Goal: Task Accomplishment & Management: Manage account settings

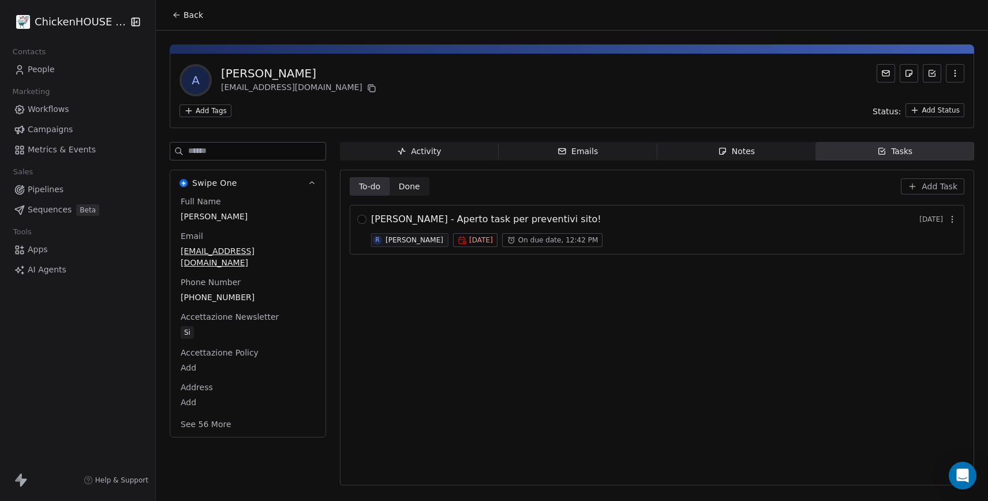
click at [759, 151] on span "Notes Notes" at bounding box center [736, 151] width 159 height 18
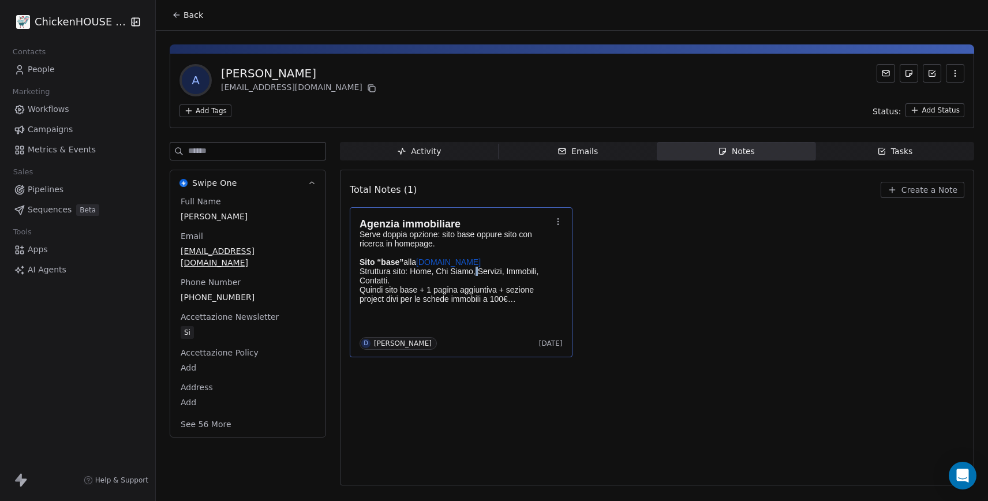
click at [477, 275] on p "Sito “base” alla Medimm-immobiliare.it Struttura sito: Home, Chi Siamo, Servizi…" at bounding box center [455, 280] width 192 height 46
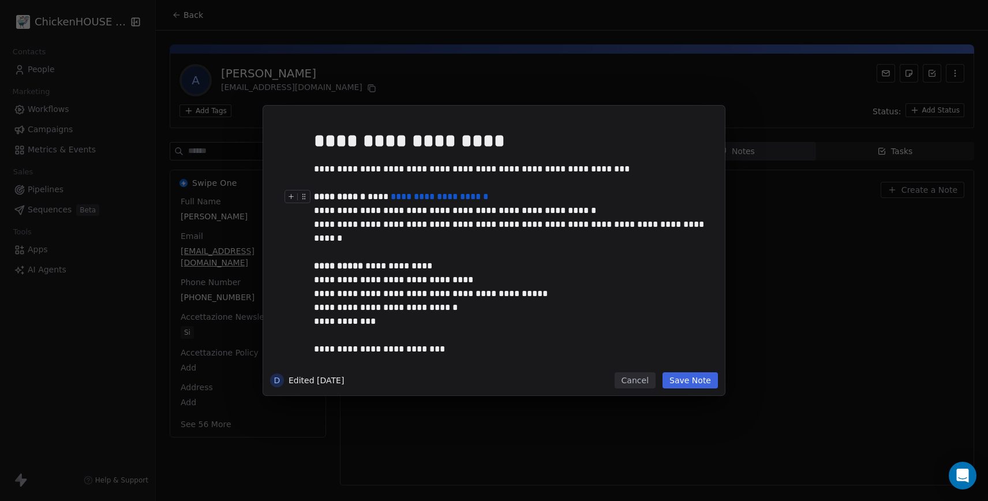
click at [623, 378] on button "Cancel" at bounding box center [634, 380] width 41 height 16
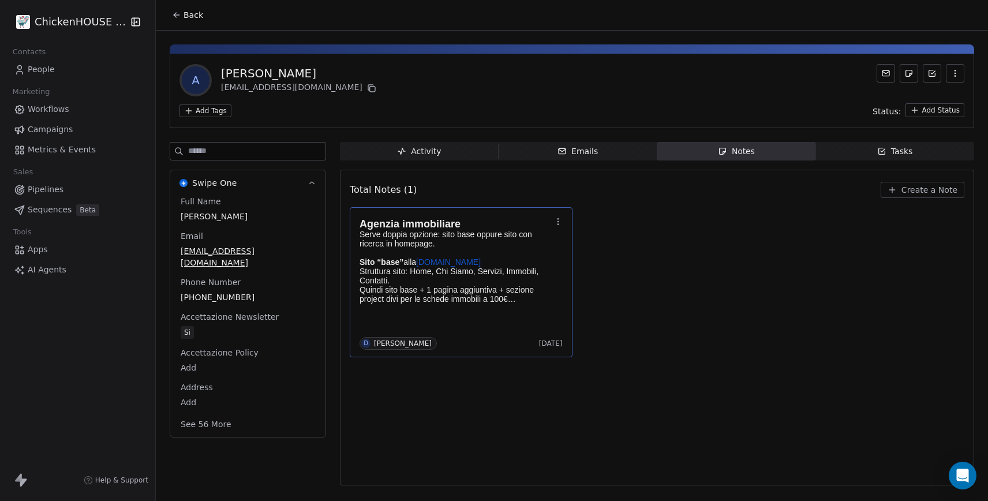
copy div "Alessandro Fazio"
drag, startPoint x: 320, startPoint y: 72, endPoint x: 220, endPoint y: 75, distance: 100.4
click at [220, 75] on div "A Alessandro Fazio alessandrofazio74@gmail.com" at bounding box center [278, 80] width 199 height 32
click at [663, 254] on div "Agenzia immobiliare Serve doppia opzione: sito base oppure sito con ricerca in …" at bounding box center [657, 282] width 614 height 150
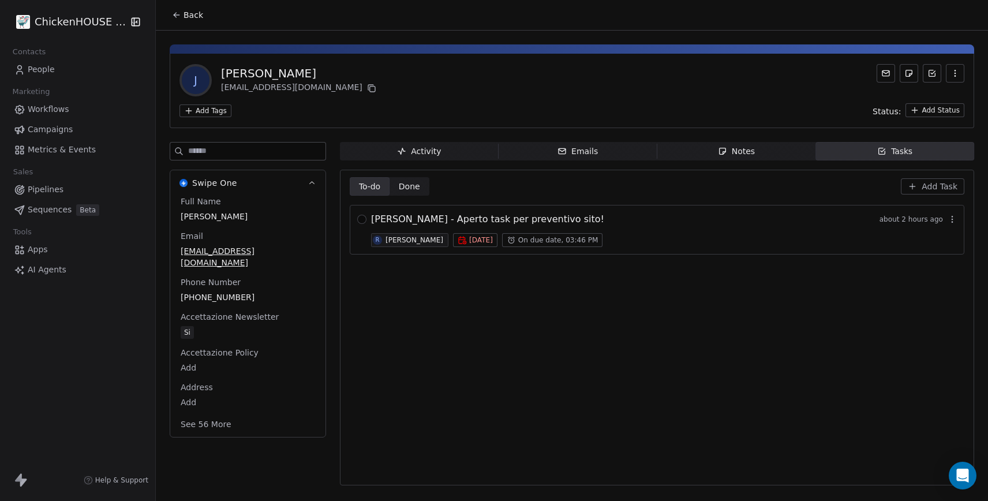
click at [484, 327] on div "To-do To-do Done Done Add Task [PERSON_NAME] - Aperto task per preventivo sito!…" at bounding box center [657, 327] width 614 height 301
click at [717, 149] on span "Notes Notes" at bounding box center [736, 151] width 159 height 18
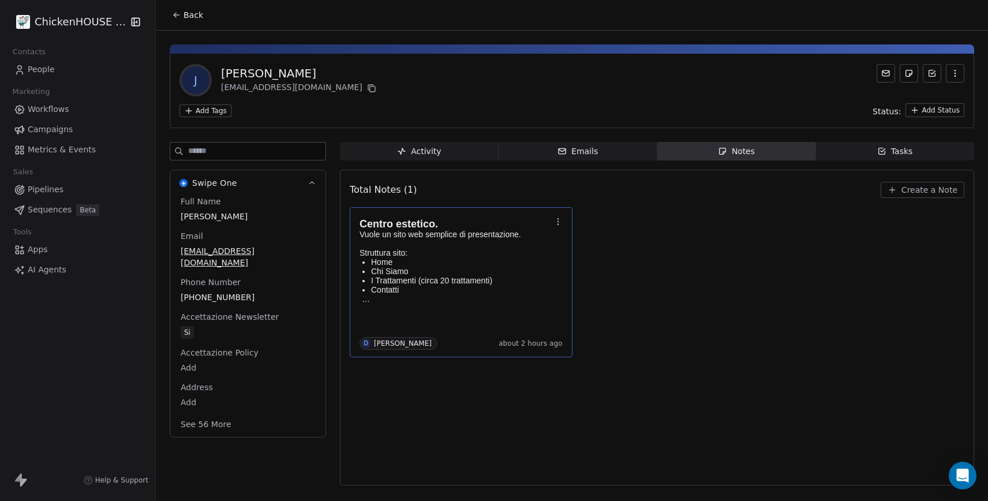
click at [458, 269] on p "Chi Siamo" at bounding box center [461, 271] width 180 height 9
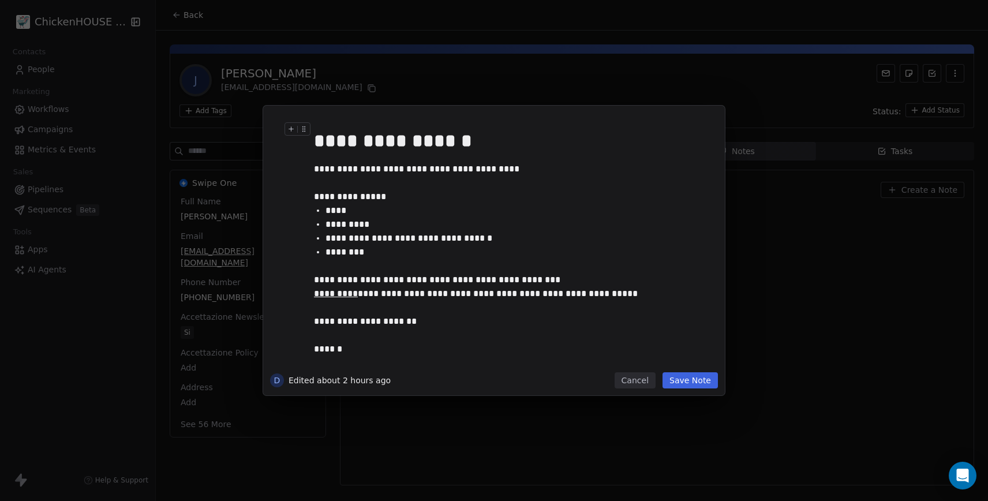
click at [497, 87] on div "**********" at bounding box center [494, 250] width 988 height 501
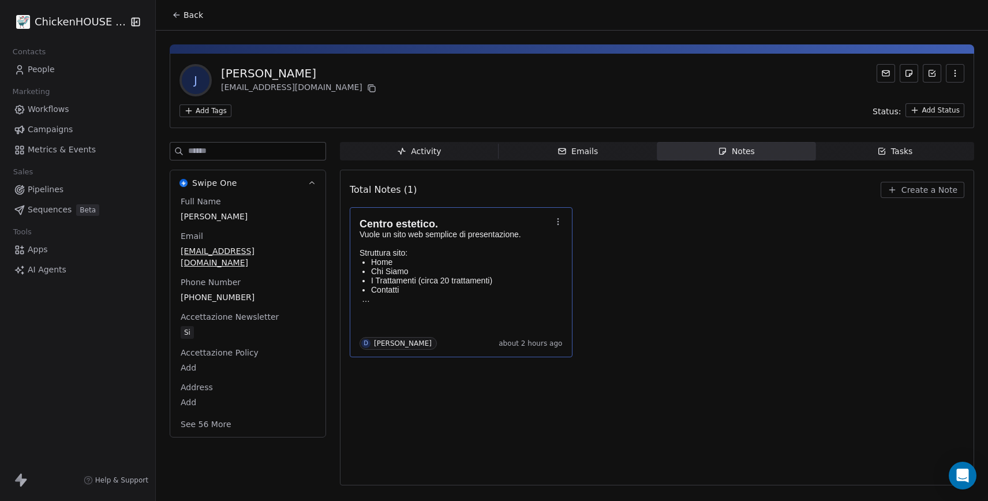
copy div "Josephine Vetrano"
drag, startPoint x: 323, startPoint y: 71, endPoint x: 223, endPoint y: 76, distance: 99.9
click at [223, 76] on div "Josephine Vetrano" at bounding box center [300, 73] width 158 height 16
click at [367, 87] on icon at bounding box center [371, 88] width 9 height 9
click at [897, 149] on div "Tasks" at bounding box center [895, 151] width 36 height 12
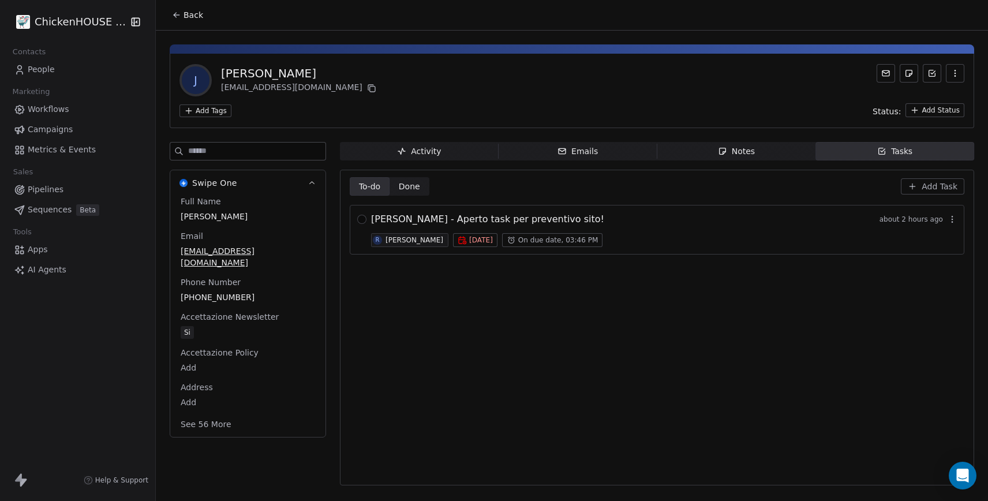
click at [509, 221] on span "JOSEPHINE VETRANO - Aperto task per preventivo sito!" at bounding box center [487, 219] width 233 height 14
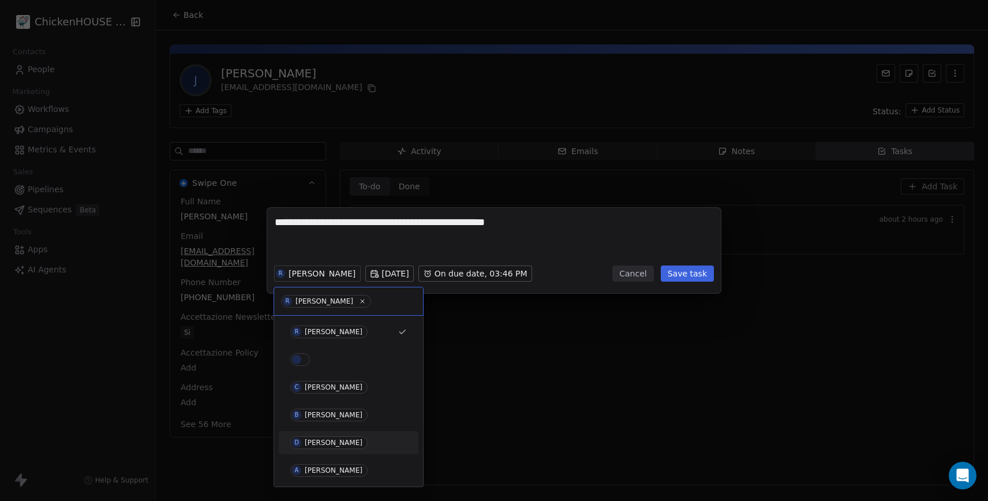
click at [308, 440] on div "[PERSON_NAME]" at bounding box center [334, 442] width 58 height 8
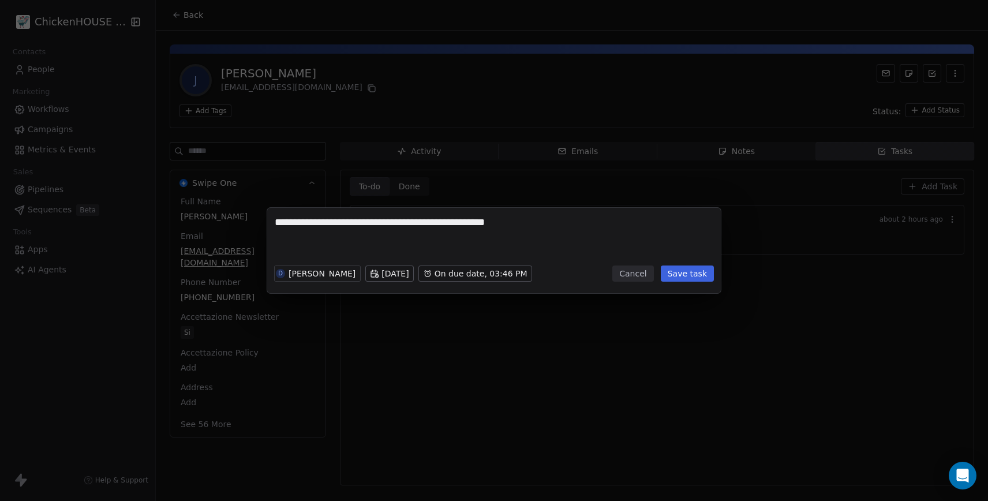
click at [323, 249] on textarea "**********" at bounding box center [494, 237] width 438 height 45
type textarea "**********"
click at [671, 272] on button "Save task" at bounding box center [687, 273] width 53 height 16
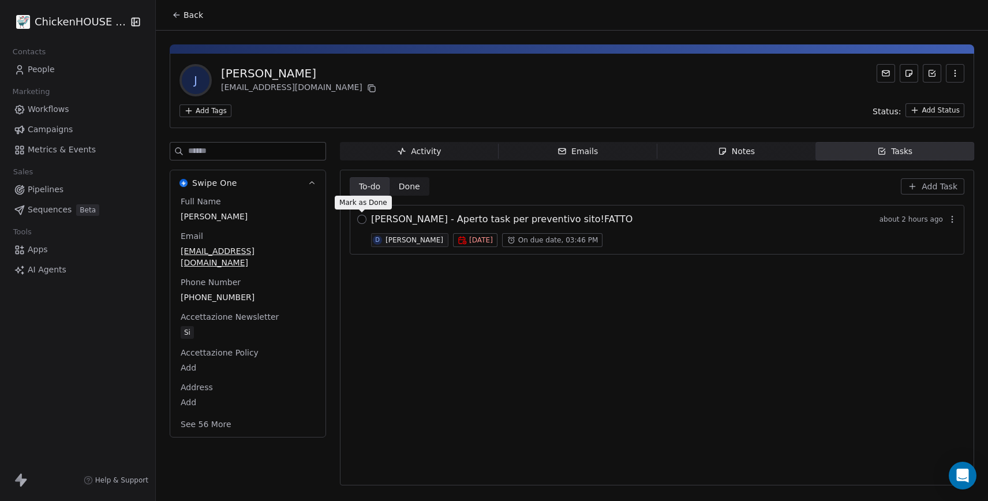
click at [359, 223] on button "button" at bounding box center [361, 219] width 9 height 9
click at [739, 152] on div "Notes" at bounding box center [736, 151] width 37 height 12
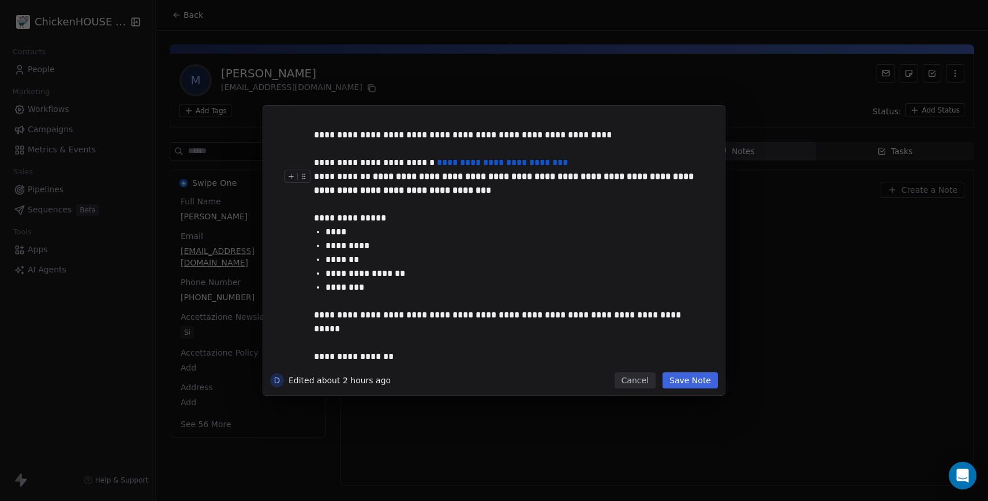
scroll to position [80, 0]
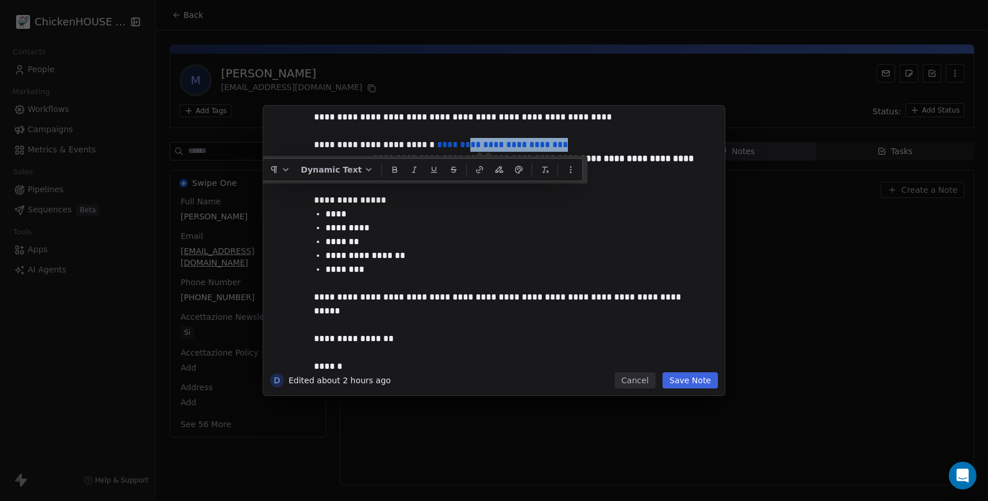
copy link "**********"
drag, startPoint x: 568, startPoint y: 149, endPoint x: 452, endPoint y: 151, distance: 116.6
click at [438, 141] on div "**********" at bounding box center [511, 117] width 395 height 69
click at [385, 74] on div "**********" at bounding box center [494, 250] width 988 height 501
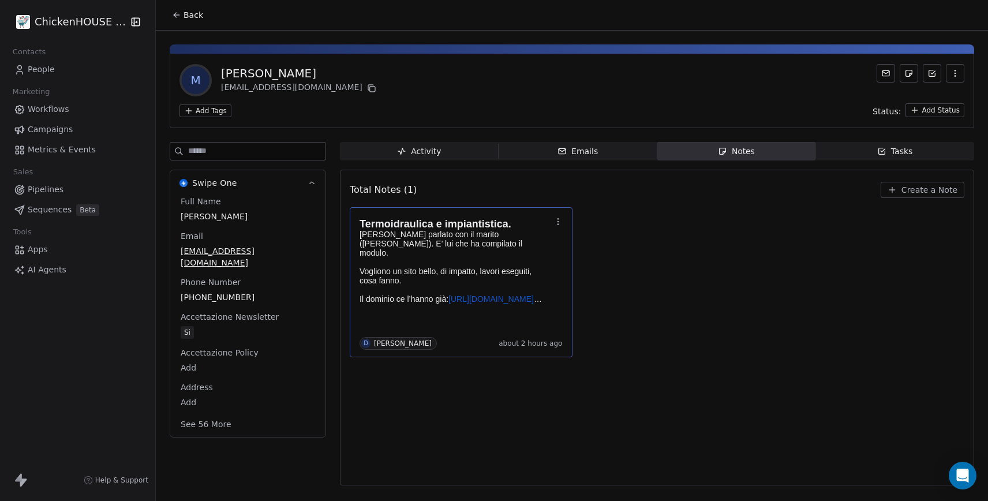
copy div "Maria Avallone"
drag, startPoint x: 277, startPoint y: 70, endPoint x: 224, endPoint y: 70, distance: 52.5
click at [224, 70] on div "Maria Avallone" at bounding box center [300, 73] width 158 height 16
click at [367, 88] on icon at bounding box center [371, 88] width 9 height 9
click at [483, 258] on p "Ho parlato con il marito (Ennio). E’ lui che ha compilato il modulo. Vogliono u…" at bounding box center [455, 267] width 192 height 74
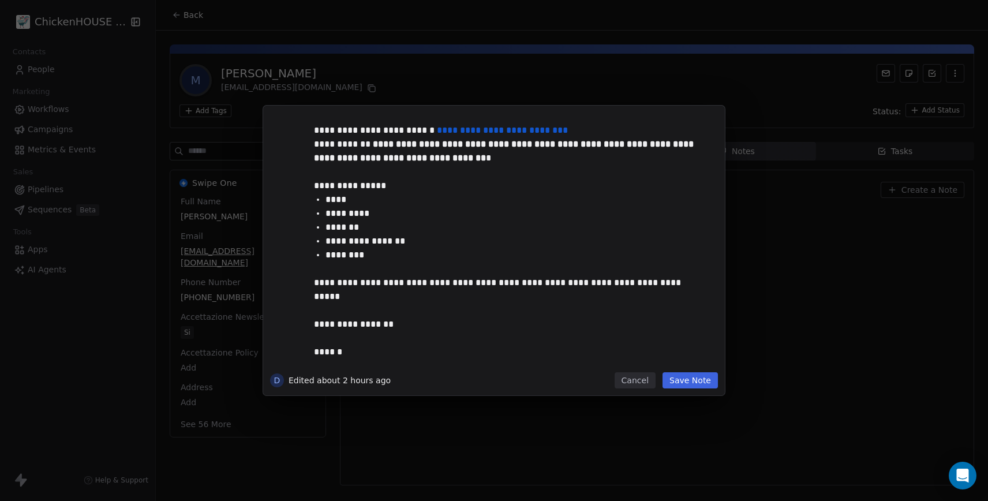
scroll to position [102, 0]
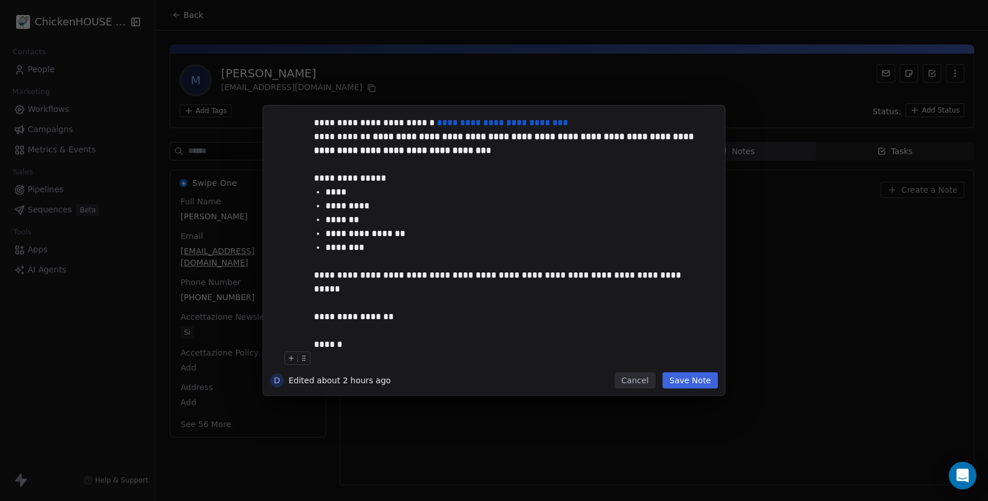
click at [694, 374] on button "Save Note" at bounding box center [689, 380] width 55 height 16
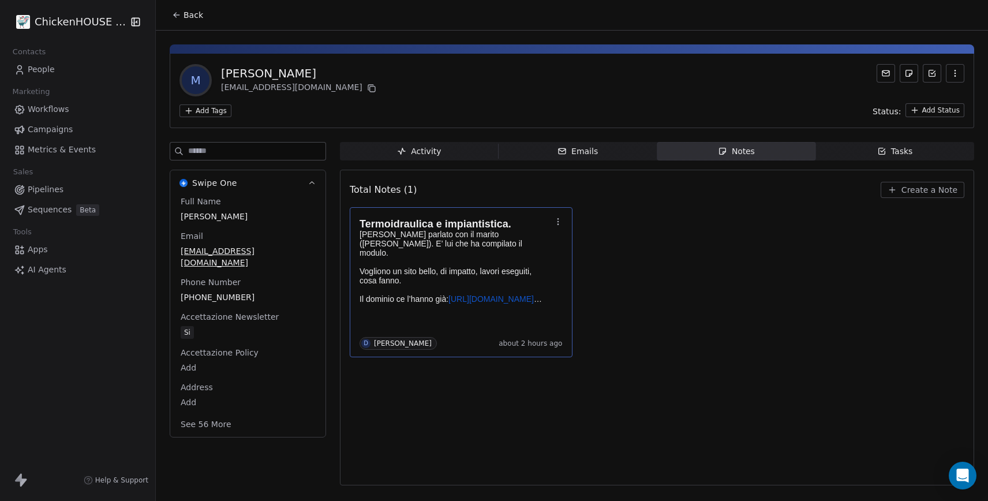
click at [892, 145] on div "Tasks" at bounding box center [895, 151] width 36 height 12
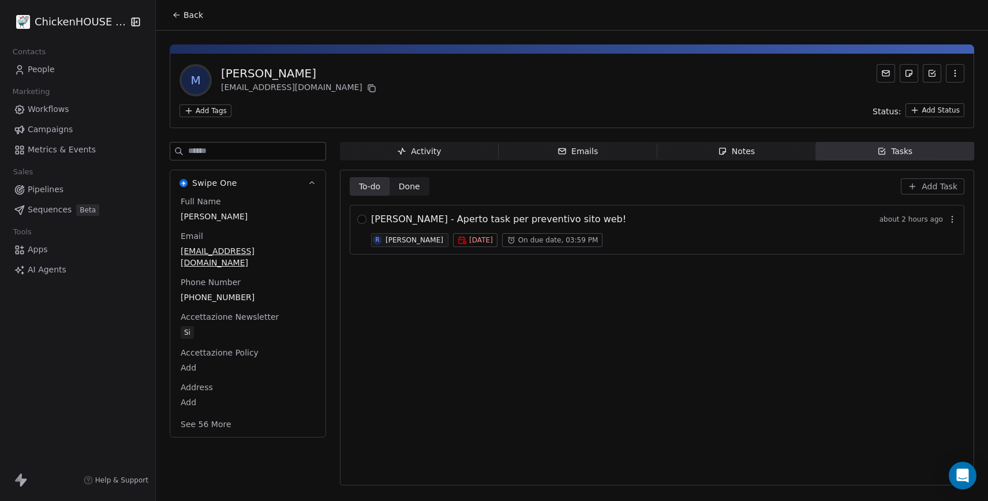
click at [467, 218] on span "MARIA AVALLONE - Aperto task per preventivo sito web!" at bounding box center [498, 219] width 255 height 14
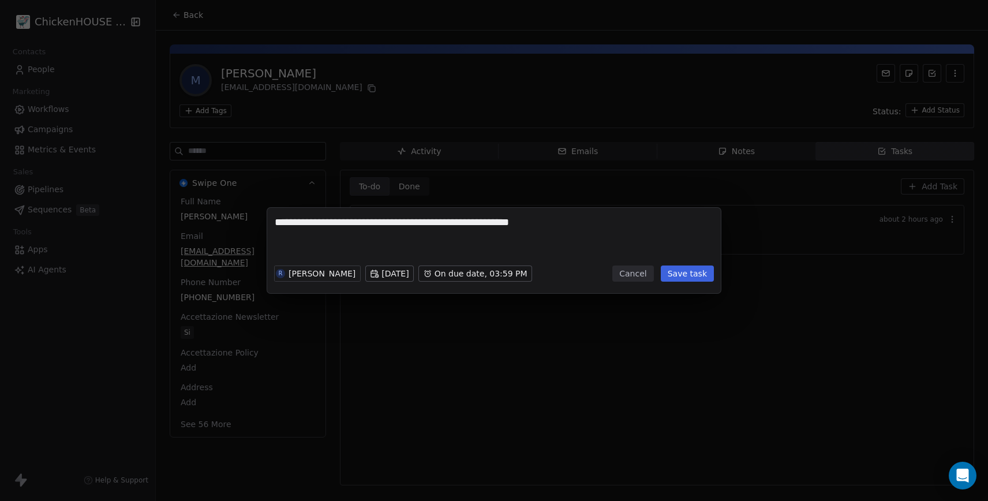
type textarea "**********"
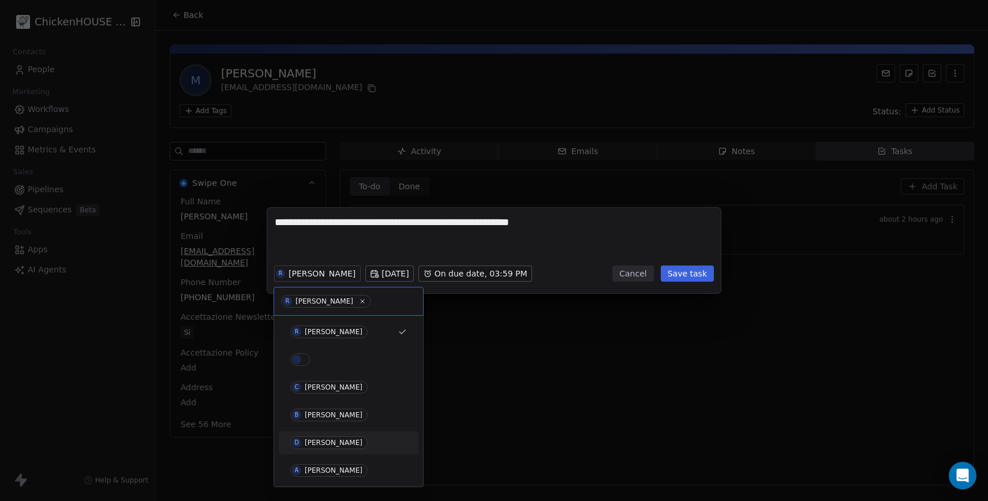
click at [319, 441] on div "[PERSON_NAME]" at bounding box center [334, 442] width 58 height 8
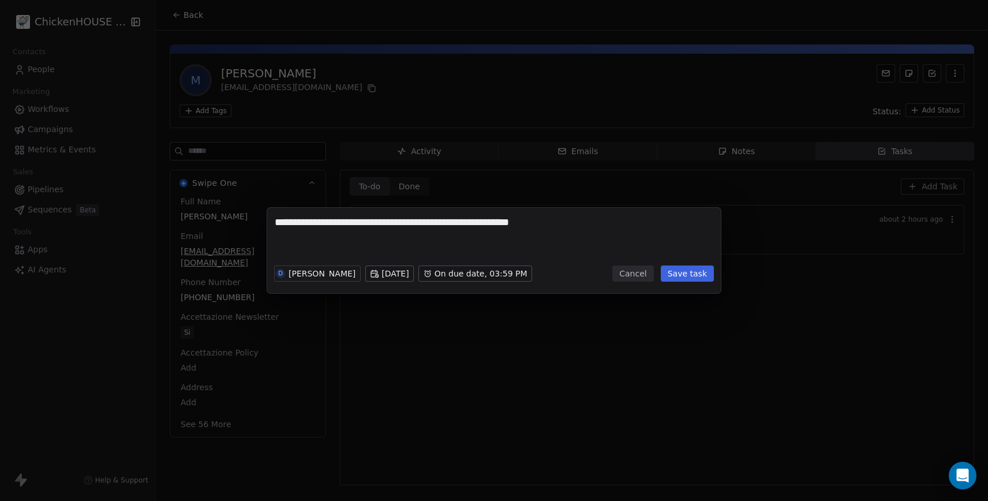
click at [689, 275] on button "Save task" at bounding box center [687, 273] width 53 height 16
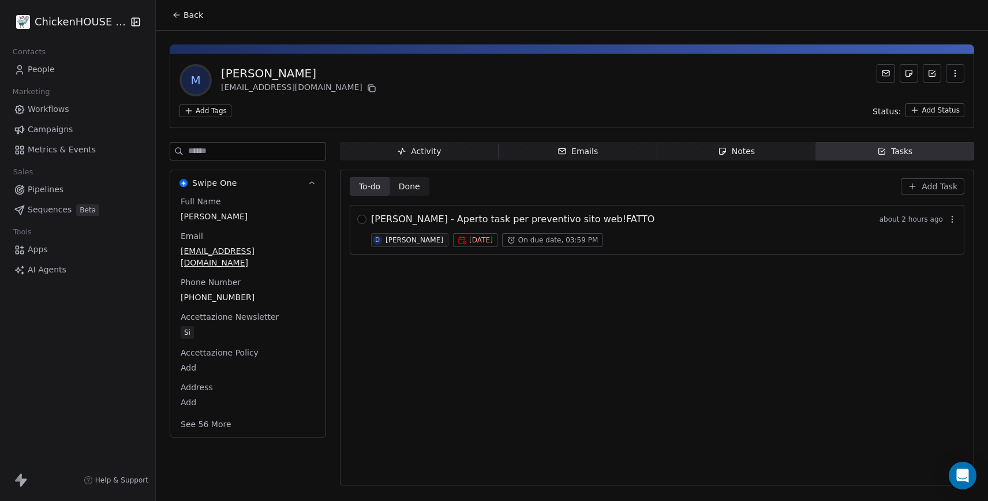
click at [410, 219] on span "MARIA AVALLONE - Aperto task per preventivo sito web!FATTO" at bounding box center [512, 219] width 283 height 14
click at [506, 317] on div "**********" at bounding box center [494, 250] width 988 height 501
click at [361, 220] on button "button" at bounding box center [361, 219] width 9 height 9
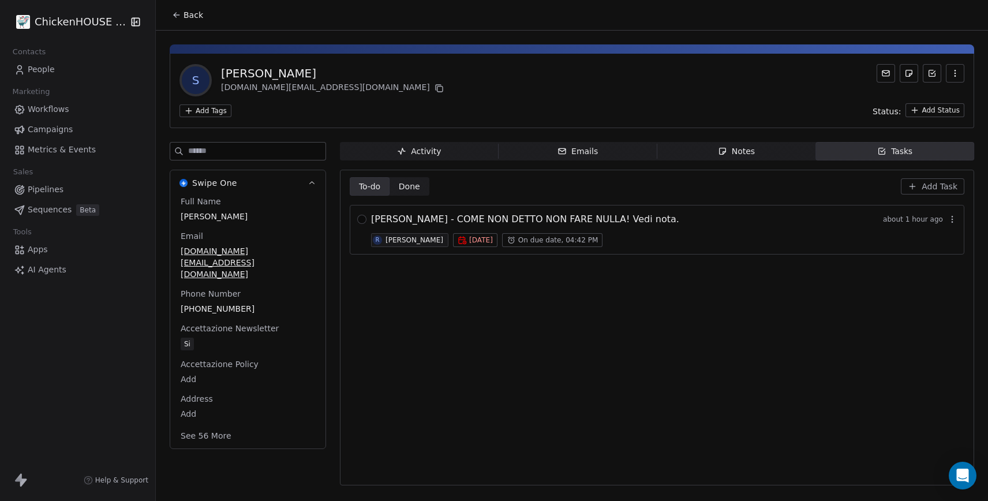
click at [745, 149] on div "Notes" at bounding box center [736, 151] width 37 height 12
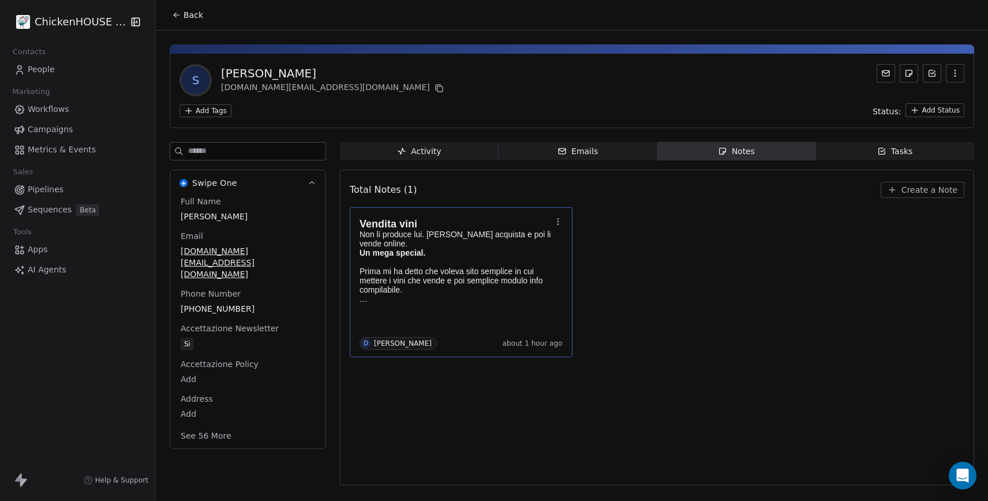
click at [478, 257] on p at bounding box center [455, 261] width 192 height 9
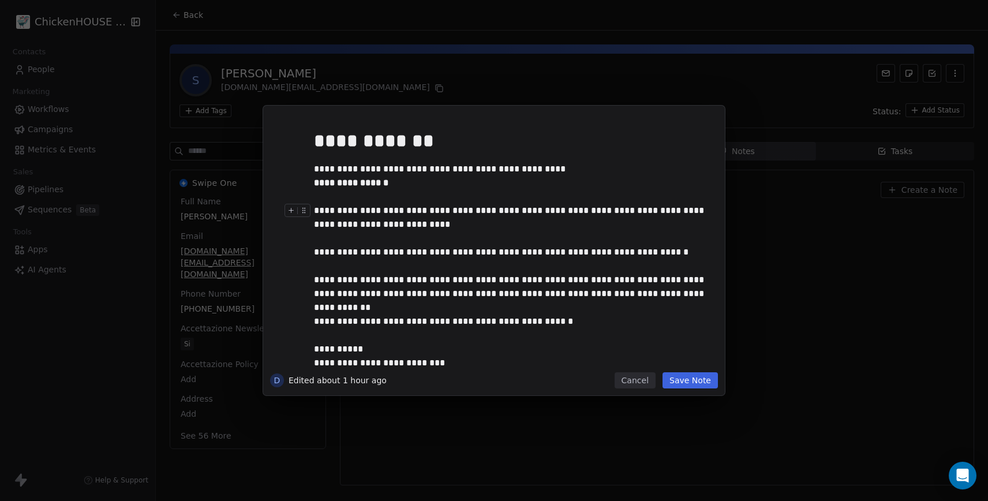
click at [632, 376] on button "Cancel" at bounding box center [634, 380] width 41 height 16
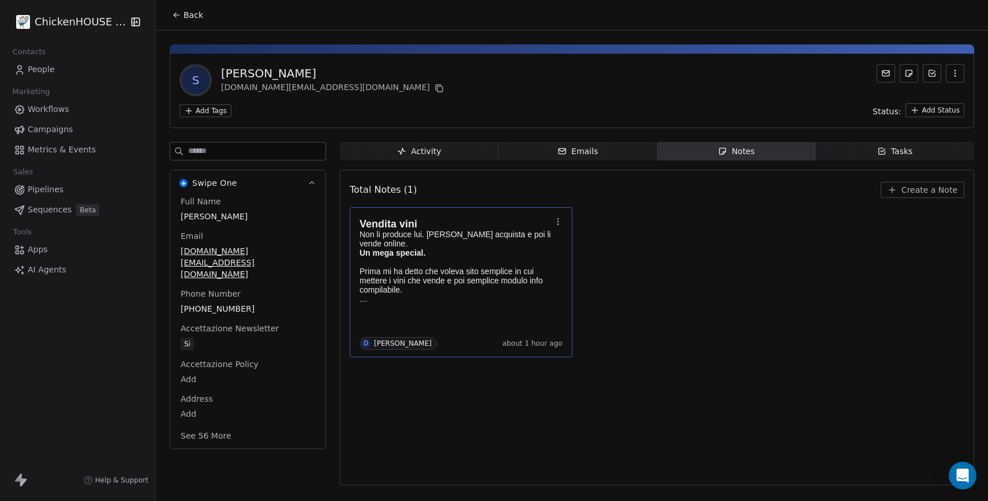
click at [893, 151] on div "Tasks" at bounding box center [895, 151] width 36 height 12
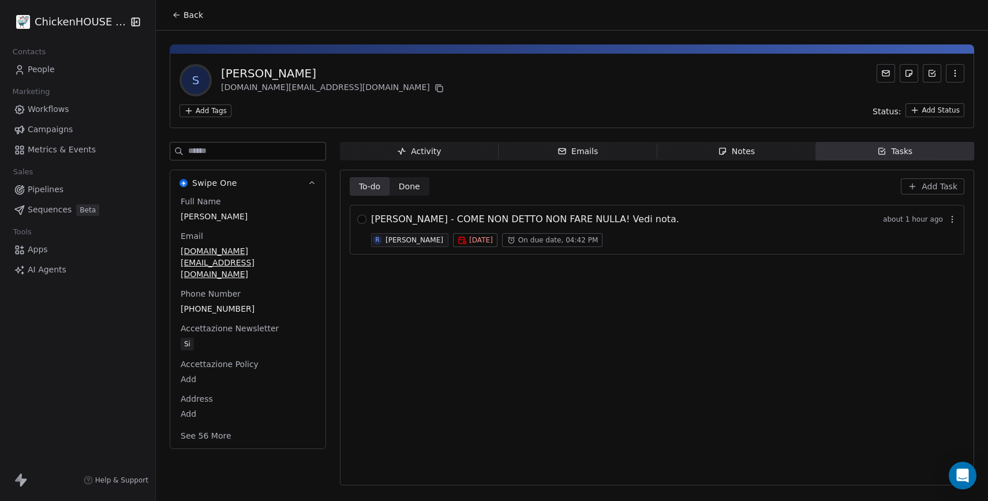
click at [670, 216] on div "SIMONE FOLLO - COME NON DETTO NON FARE NULLA! Vedi nota. about 1 hour ago" at bounding box center [664, 219] width 586 height 14
click at [614, 221] on span "SIMONE FOLLO - COME NON DETTO NON FARE NULLA! Vedi nota." at bounding box center [525, 219] width 308 height 14
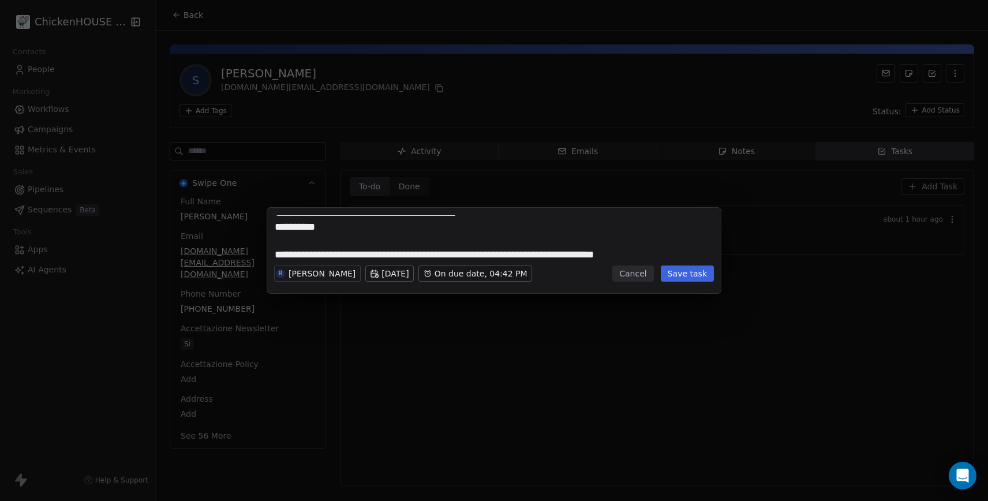
scroll to position [23, 0]
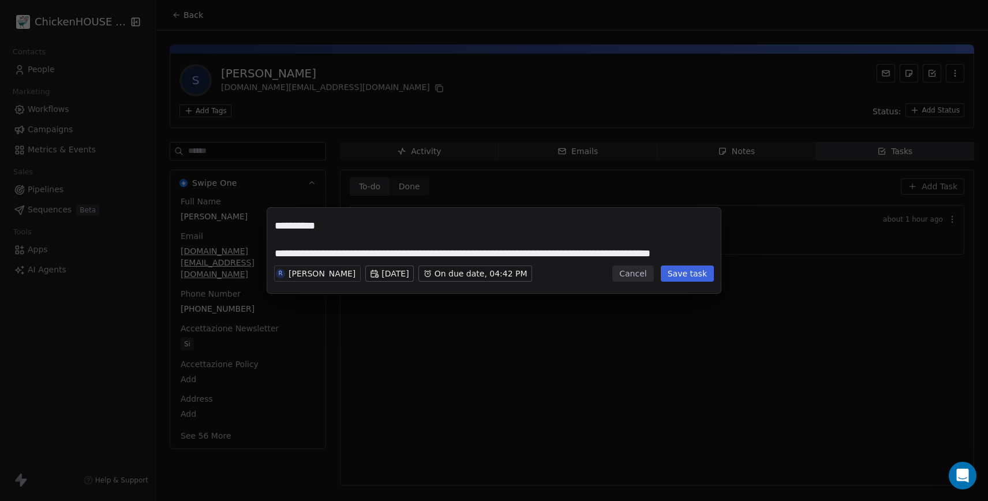
type textarea "**********"
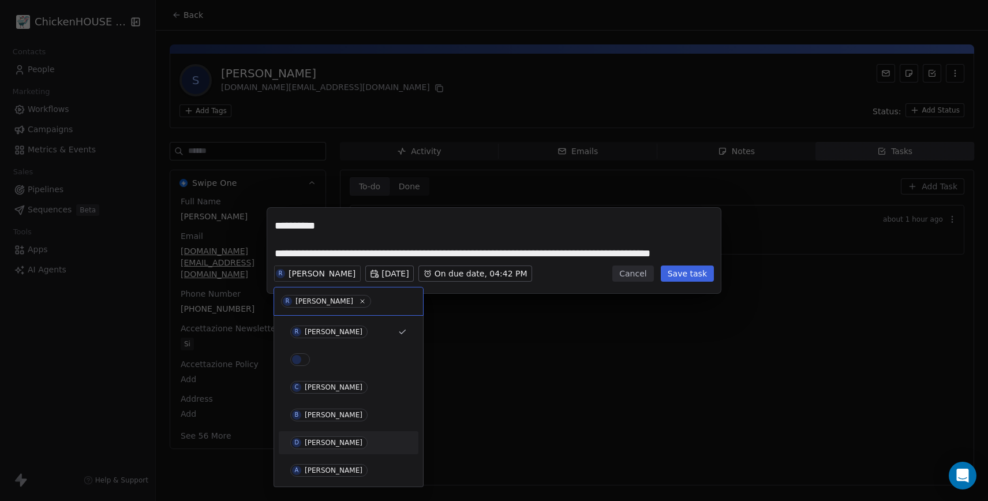
click at [309, 437] on span "D David" at bounding box center [328, 442] width 77 height 13
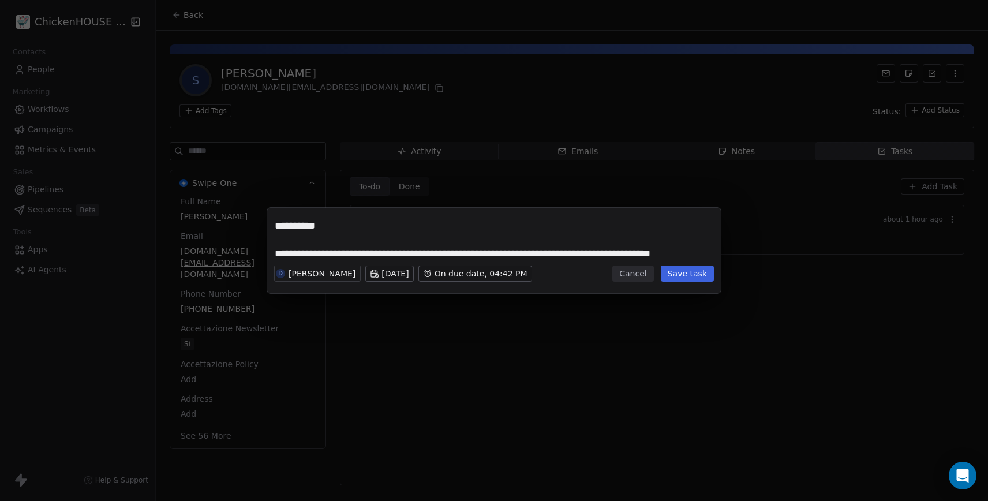
click at [687, 276] on button "Save task" at bounding box center [687, 273] width 53 height 16
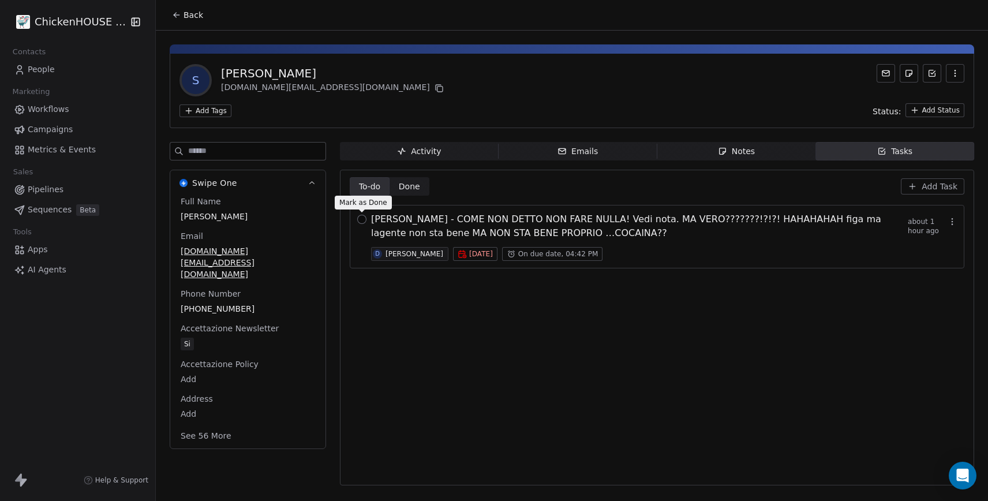
click at [362, 219] on button "button" at bounding box center [361, 219] width 9 height 9
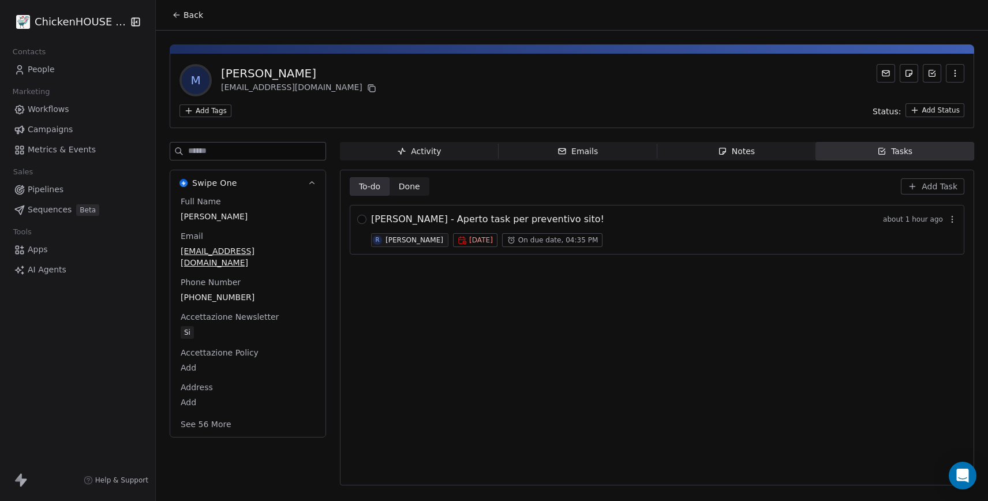
click at [741, 148] on div "Notes" at bounding box center [736, 151] width 37 height 12
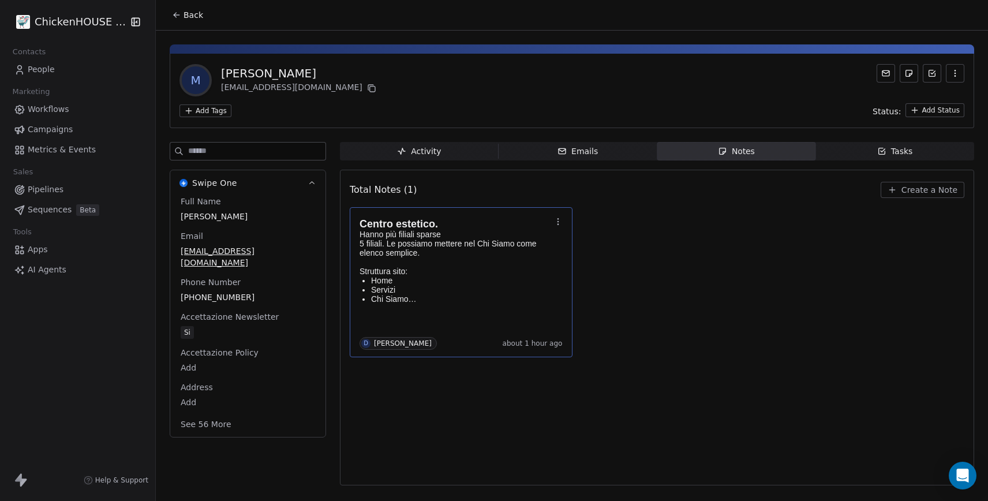
click at [444, 243] on p "Hanno più filiali sparse 5 filiali. Le possiamo mettere nel Chi Siamo come elen…" at bounding box center [455, 244] width 192 height 28
drag, startPoint x: 415, startPoint y: 78, endPoint x: 404, endPoint y: 77, distance: 11.0
click at [415, 78] on div "**********" at bounding box center [494, 250] width 988 height 501
drag, startPoint x: 297, startPoint y: 70, endPoint x: 219, endPoint y: 69, distance: 77.9
click at [219, 69] on div "M [PERSON_NAME] [EMAIL_ADDRESS][DOMAIN_NAME]" at bounding box center [278, 80] width 199 height 32
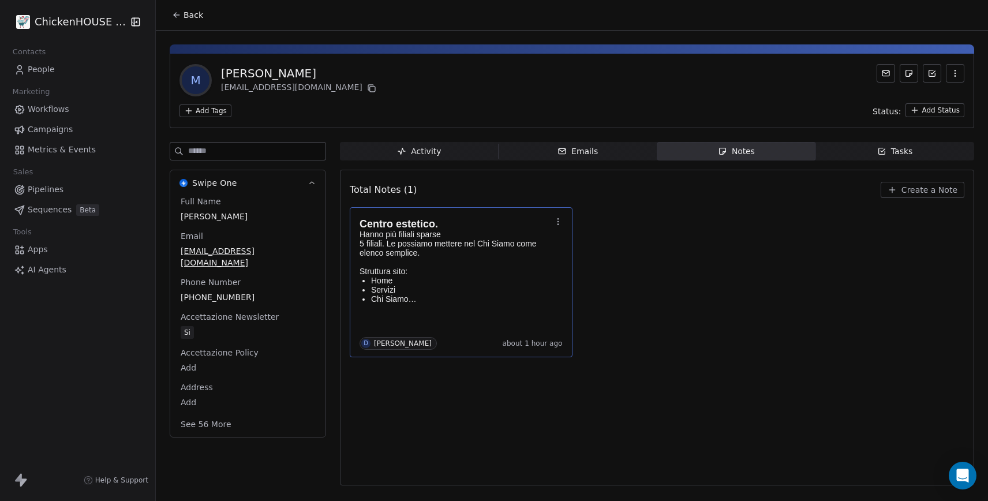
copy div "[PERSON_NAME]"
click at [367, 87] on icon at bounding box center [371, 88] width 9 height 9
click at [466, 240] on p "Hanno più filiali sparse 5 filiali. Le possiamo mettere nel Chi Siamo come elen…" at bounding box center [455, 244] width 192 height 28
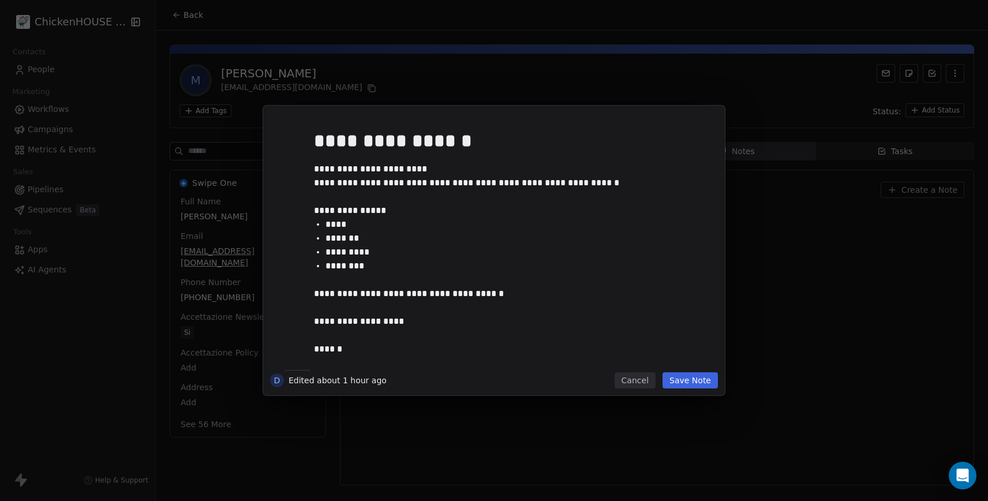
click at [645, 376] on button "Cancel" at bounding box center [634, 380] width 41 height 16
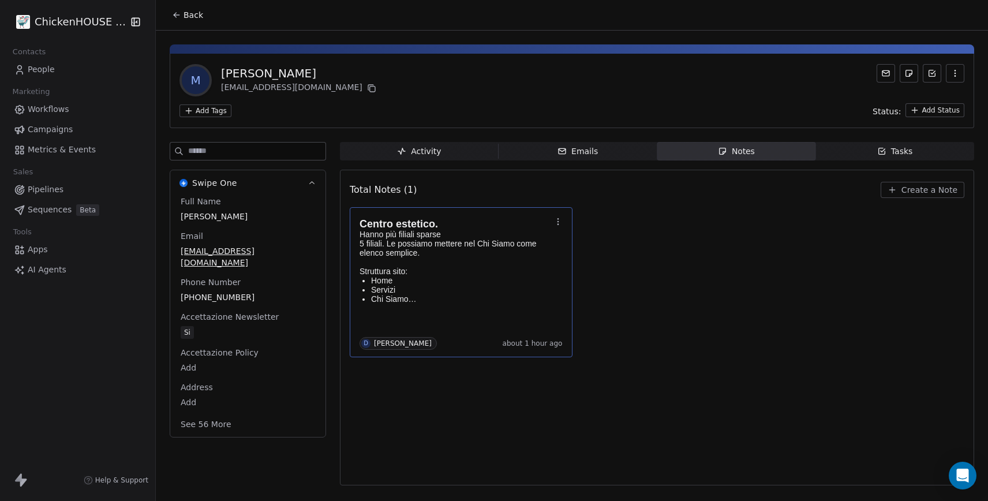
click at [899, 151] on div "Tasks" at bounding box center [895, 151] width 36 height 12
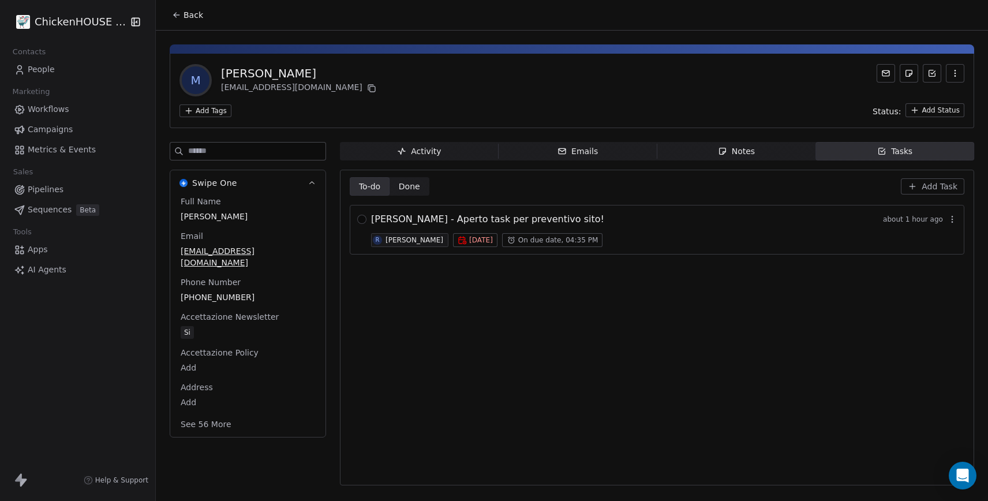
click at [491, 225] on span "MASSIMO FACCHINO - Aperto task per preventivo sito!" at bounding box center [487, 219] width 233 height 14
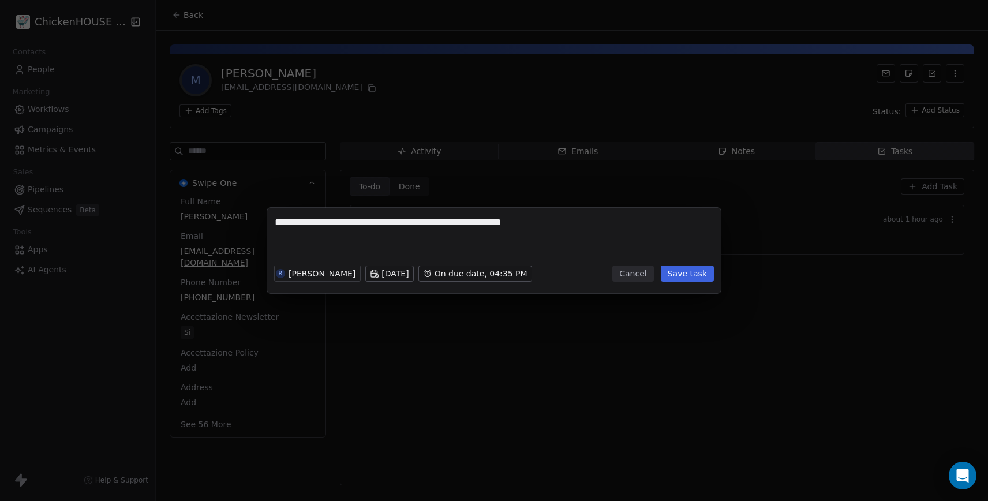
type textarea "**********"
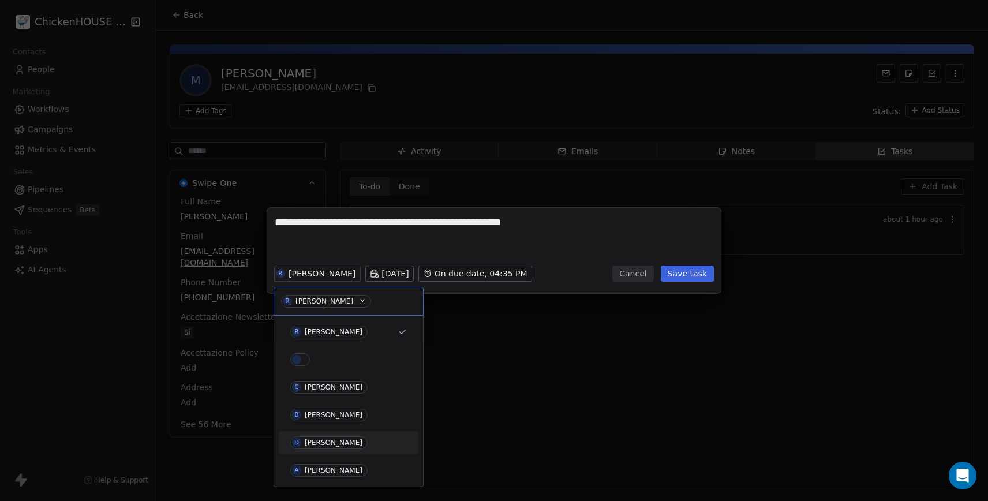
click at [320, 440] on div "[PERSON_NAME]" at bounding box center [334, 442] width 58 height 8
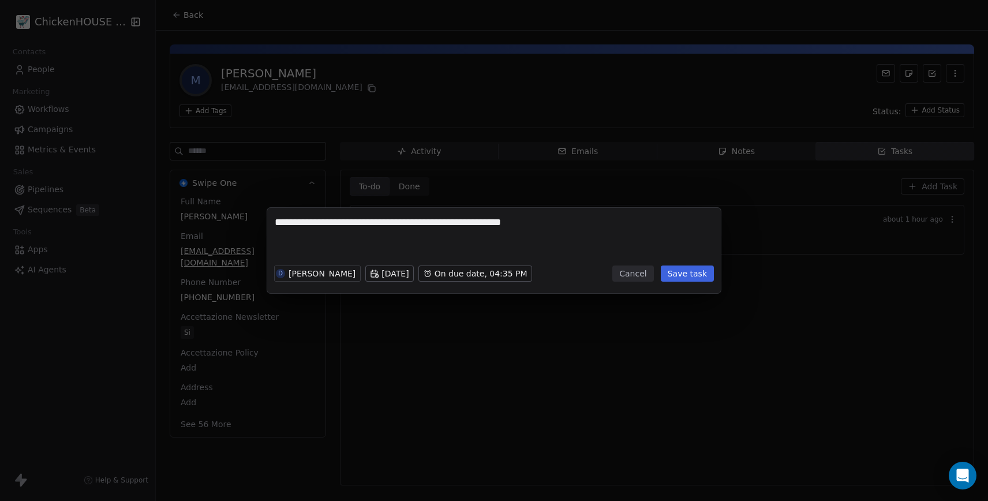
click at [687, 277] on button "Save task" at bounding box center [687, 273] width 53 height 16
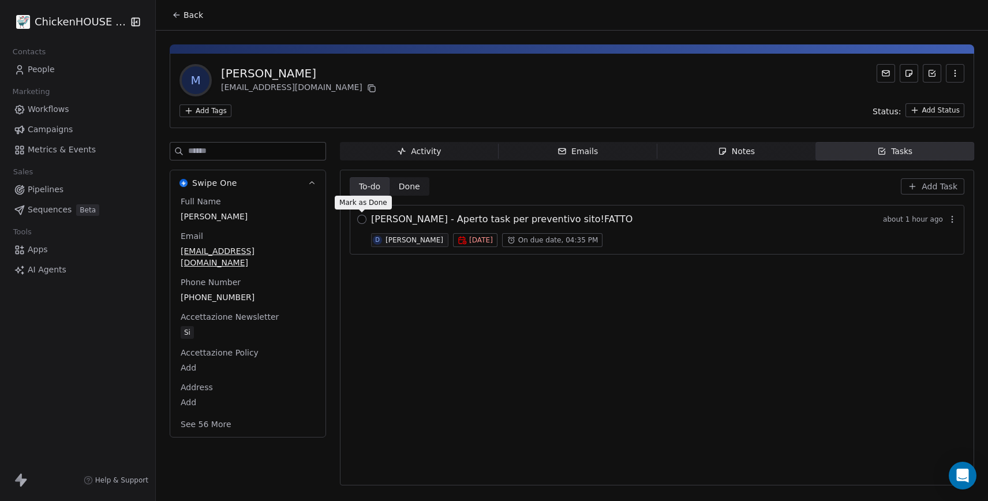
click at [365, 216] on button "button" at bounding box center [361, 219] width 9 height 9
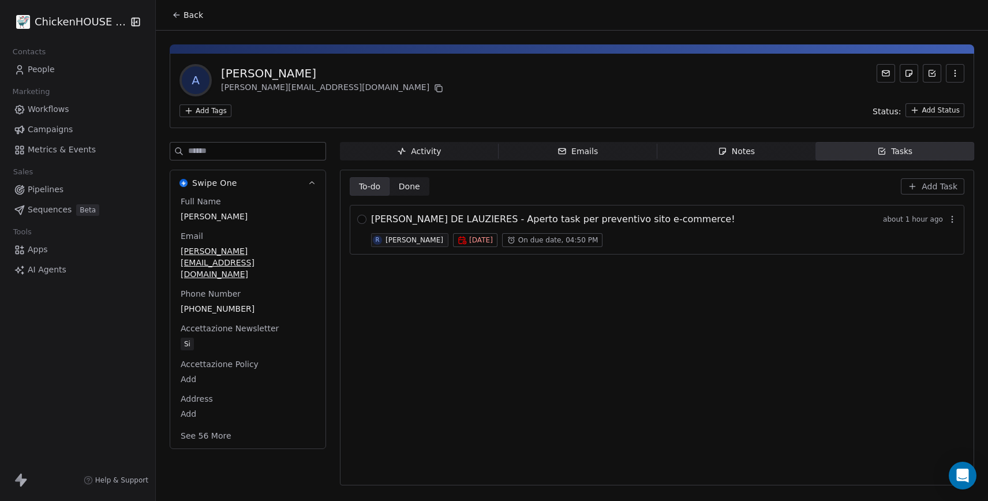
click at [735, 151] on div "Notes" at bounding box center [736, 151] width 37 height 12
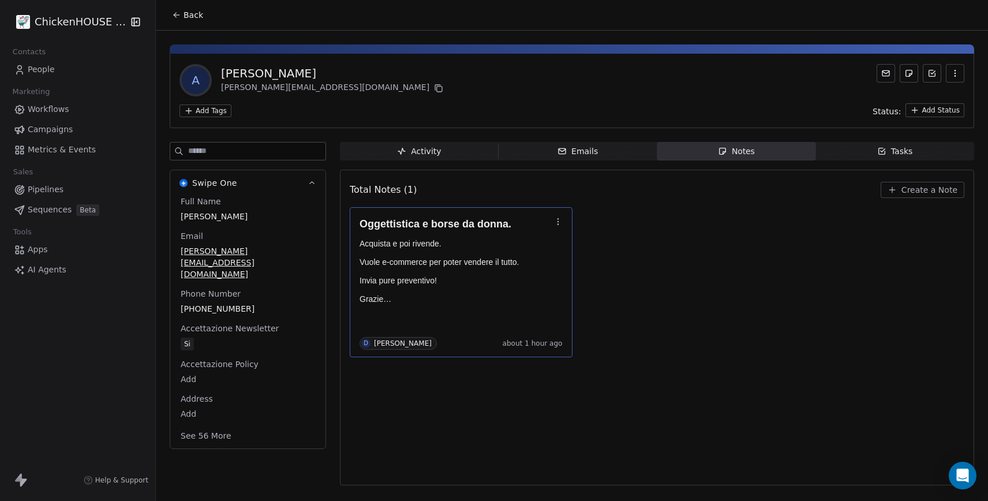
click at [438, 238] on p at bounding box center [455, 234] width 192 height 9
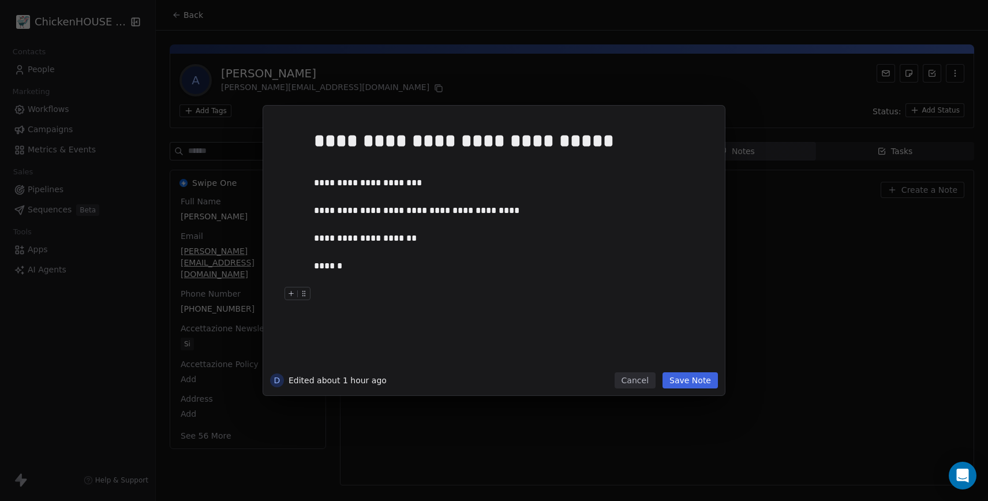
click at [631, 381] on button "Cancel" at bounding box center [634, 380] width 41 height 16
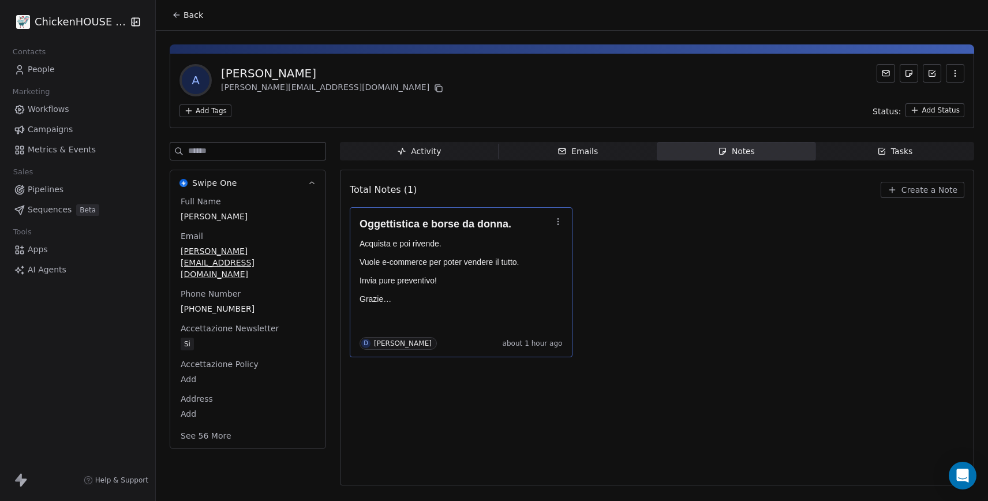
copy div "[PERSON_NAME]"
drag, startPoint x: 338, startPoint y: 65, endPoint x: 222, endPoint y: 70, distance: 115.5
click at [222, 70] on div "A [PERSON_NAME] [PERSON_NAME][EMAIL_ADDRESS][DOMAIN_NAME]" at bounding box center [571, 80] width 785 height 32
click at [434, 88] on icon at bounding box center [438, 88] width 9 height 9
